Goal: Task Accomplishment & Management: Complete application form

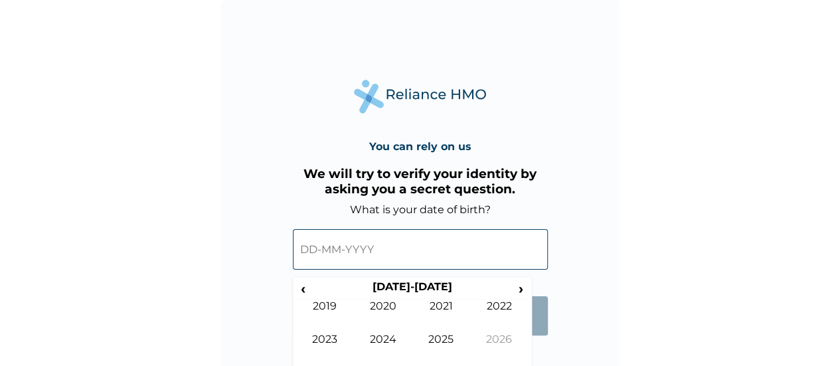
click at [438, 259] on input "text" at bounding box center [420, 249] width 255 height 41
click at [303, 288] on span "‹" at bounding box center [303, 288] width 14 height 17
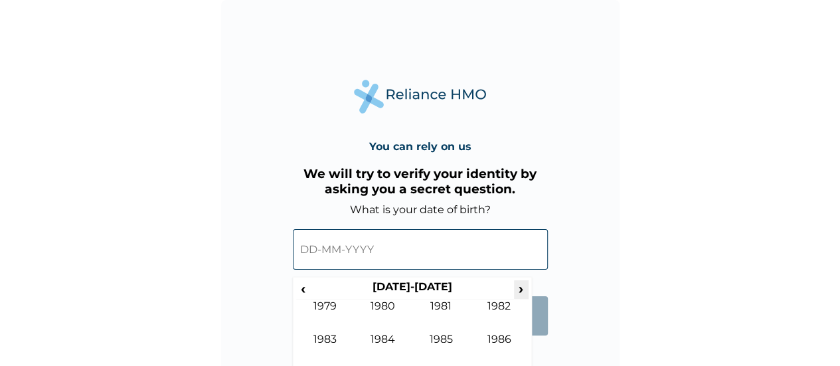
click at [524, 285] on span "›" at bounding box center [521, 288] width 15 height 17
click at [502, 341] on td "1996" at bounding box center [499, 349] width 58 height 33
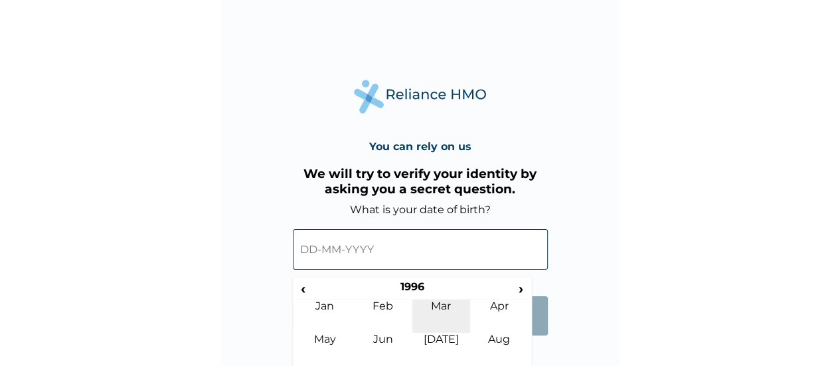
click at [446, 302] on td "Mar" at bounding box center [441, 315] width 58 height 33
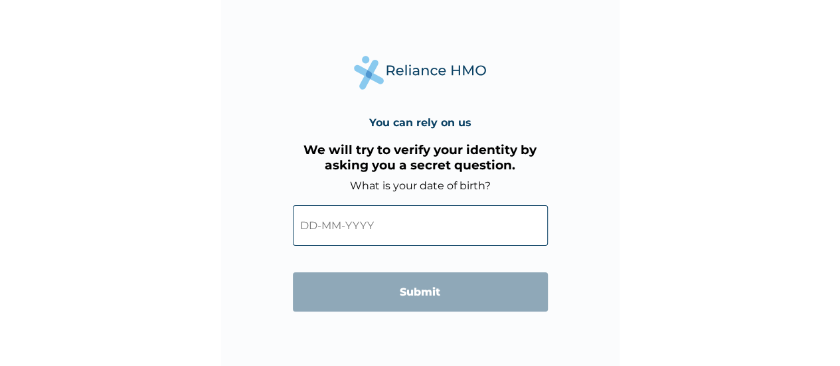
scroll to position [32, 0]
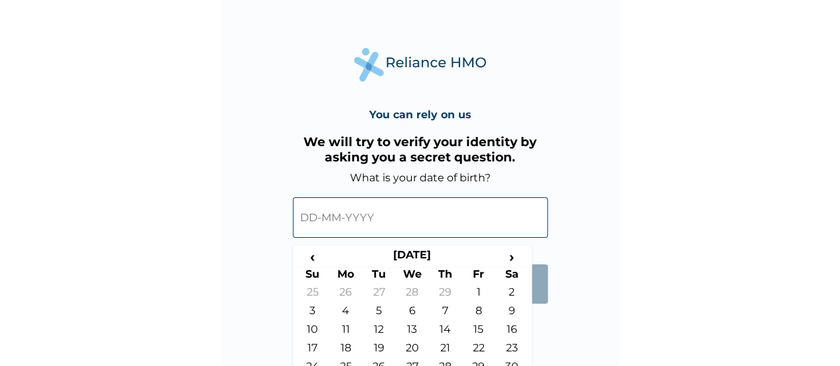
click at [369, 211] on input "text" at bounding box center [420, 217] width 255 height 41
click at [480, 363] on td "29" at bounding box center [478, 369] width 33 height 19
type input "[DATE]"
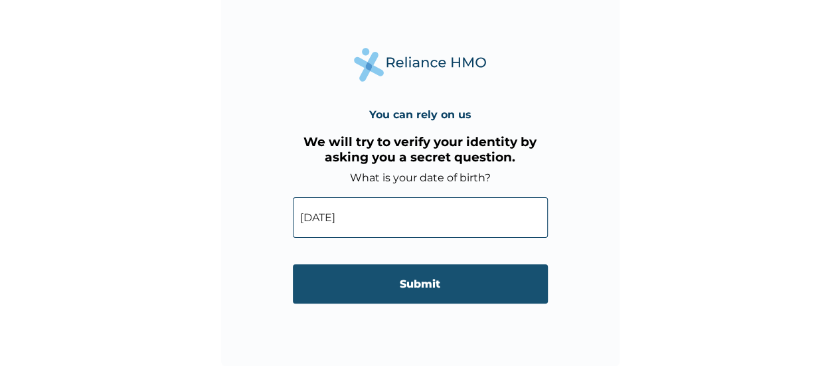
click at [440, 295] on input "Submit" at bounding box center [420, 283] width 255 height 39
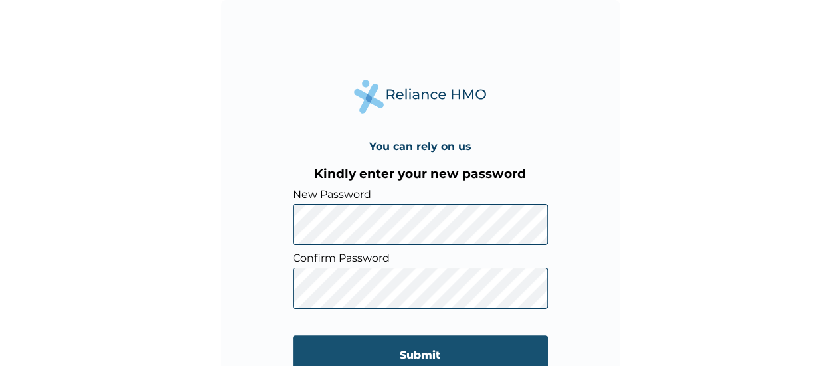
click at [452, 355] on input "Submit" at bounding box center [420, 354] width 255 height 39
